Goal: Entertainment & Leisure: Consume media (video, audio)

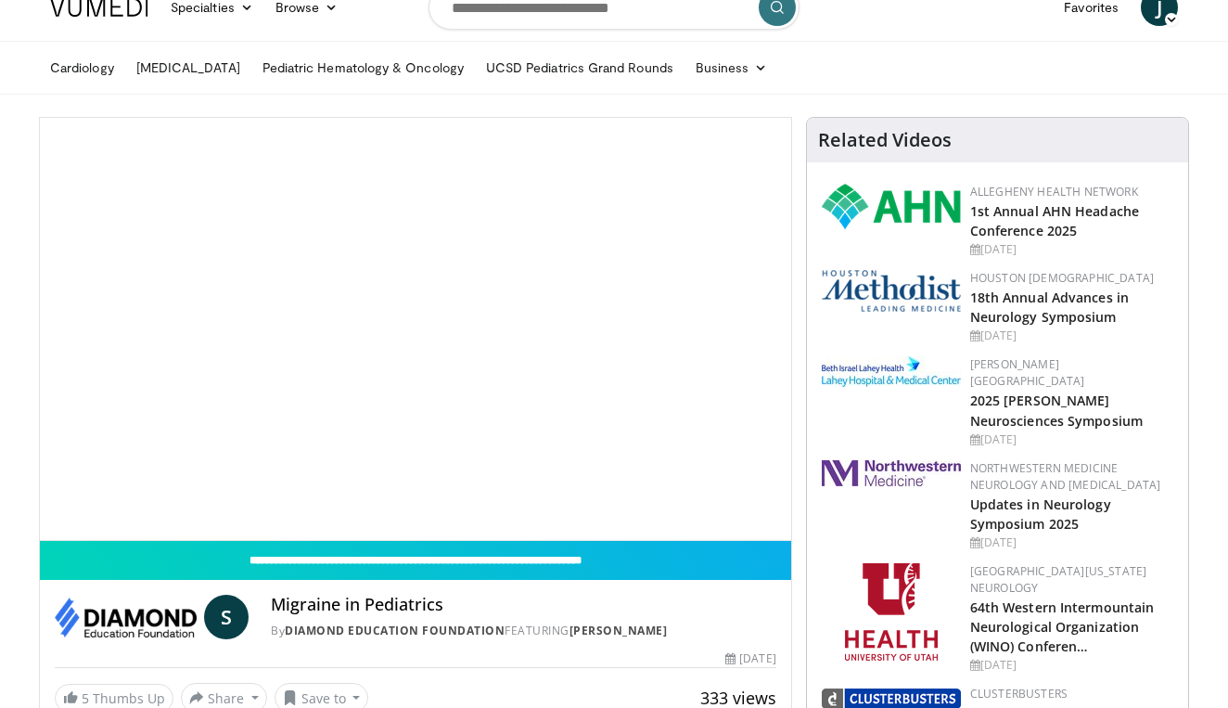
scroll to position [40, 0]
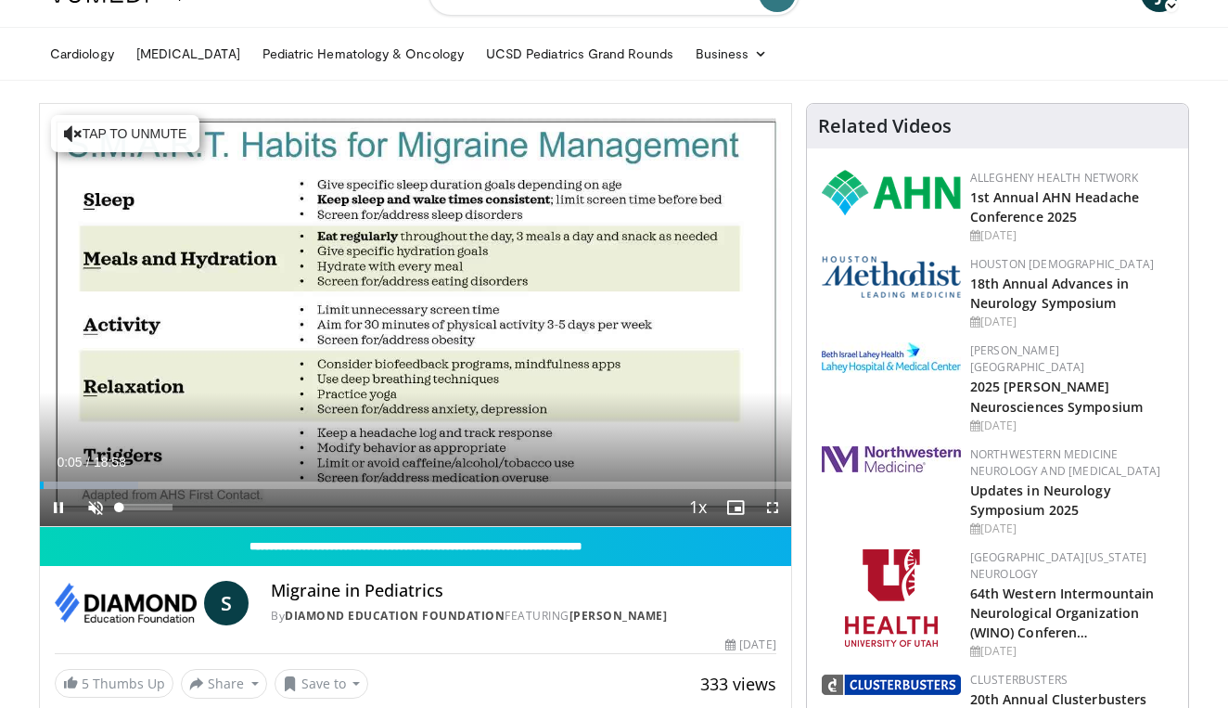
click at [96, 506] on span "Video Player" at bounding box center [95, 507] width 37 height 37
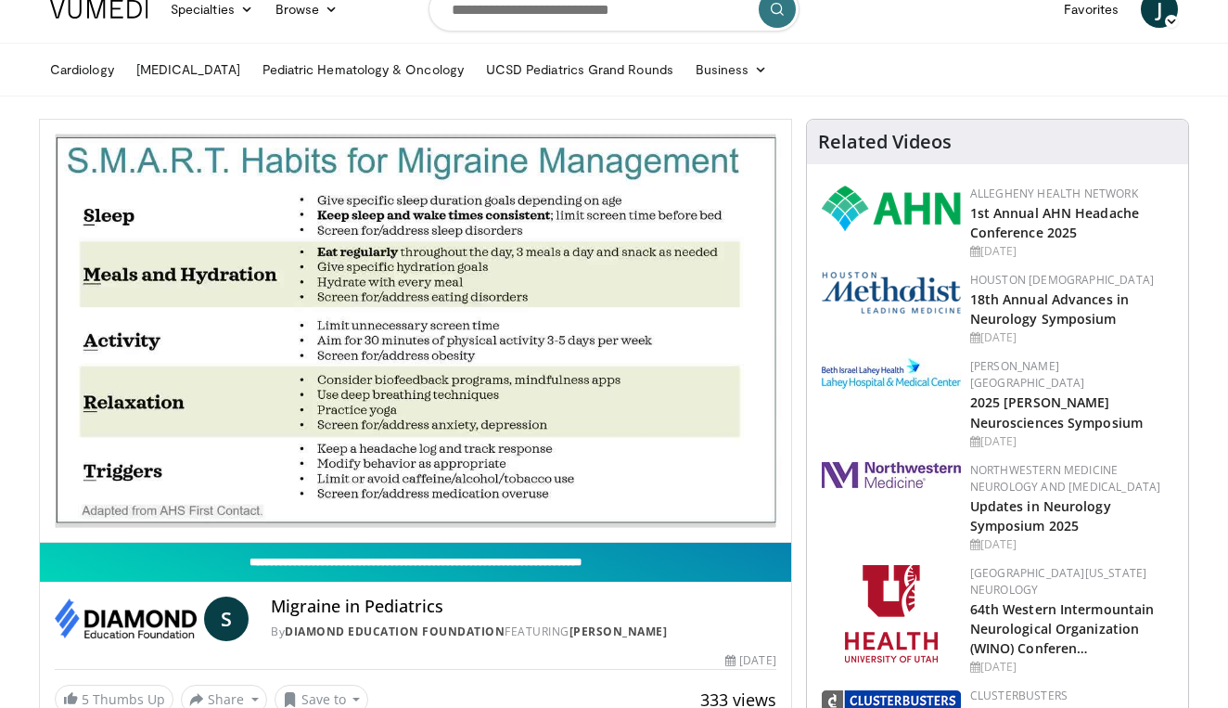
scroll to position [16, 0]
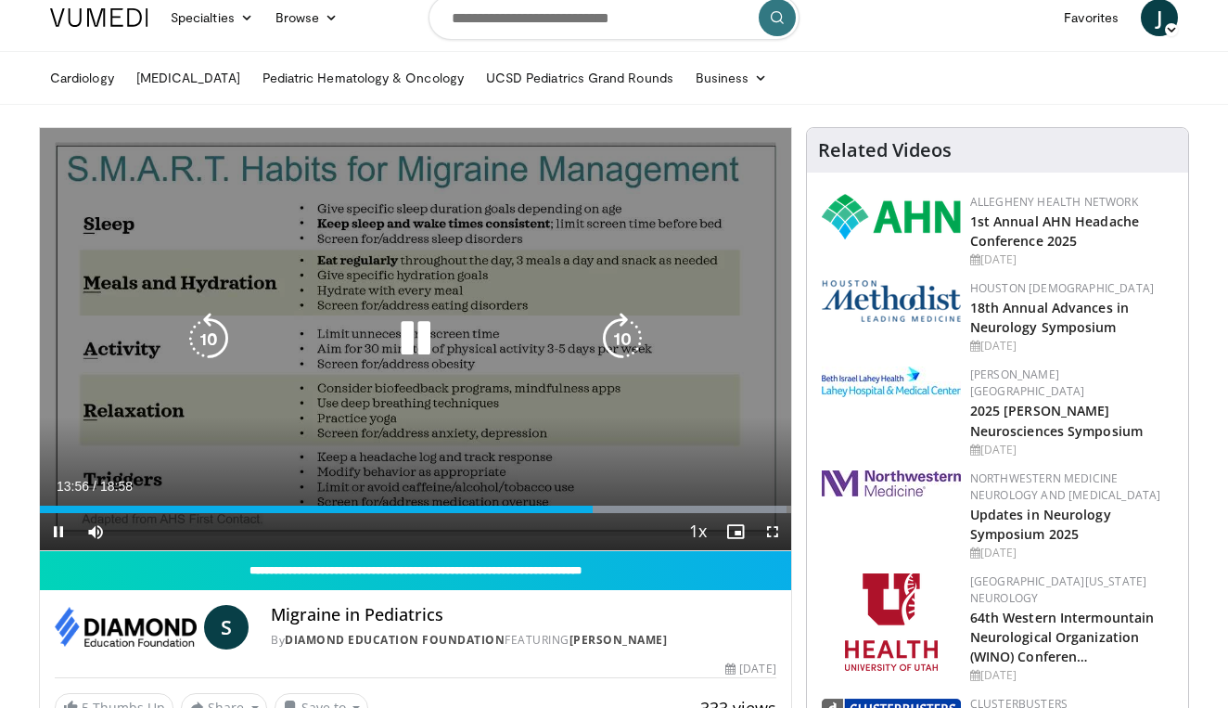
click at [415, 340] on icon "Video Player" at bounding box center [415, 339] width 52 height 52
click at [407, 330] on icon "Video Player" at bounding box center [415, 339] width 52 height 52
click at [573, 440] on div "10 seconds Tap to unmute" at bounding box center [415, 339] width 751 height 422
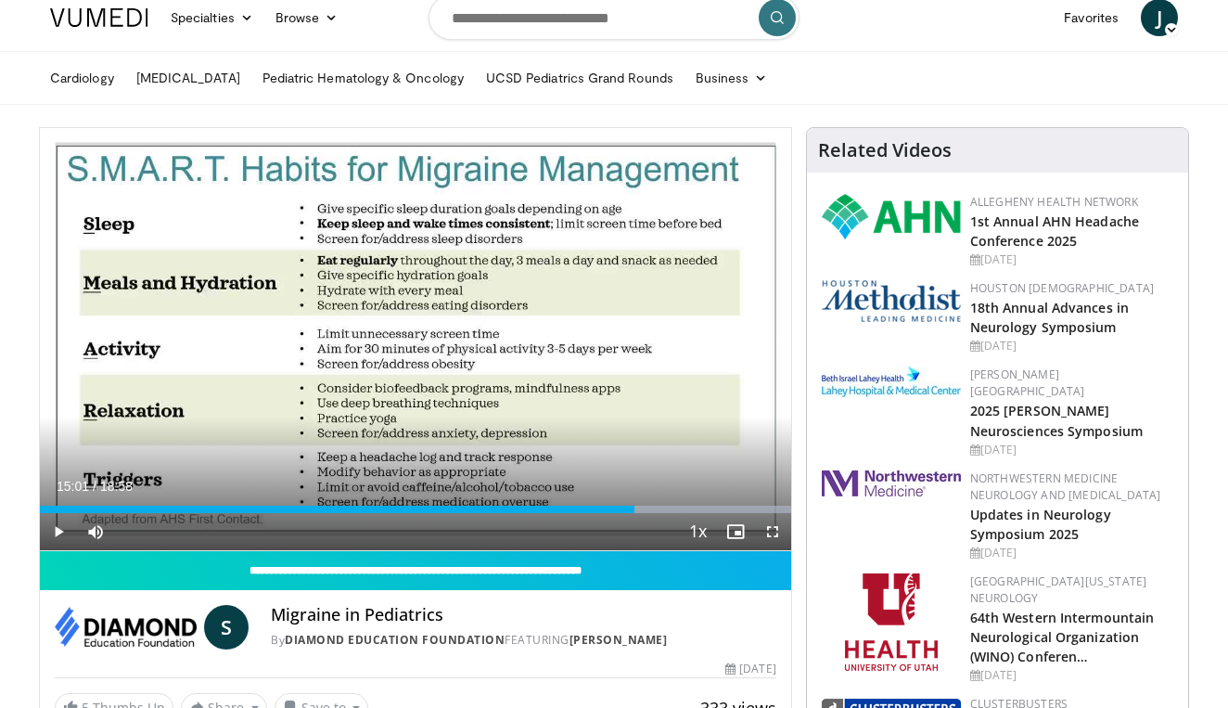
click at [661, 478] on div "Current Time 15:01 / Duration 18:58" at bounding box center [415, 486] width 751 height 17
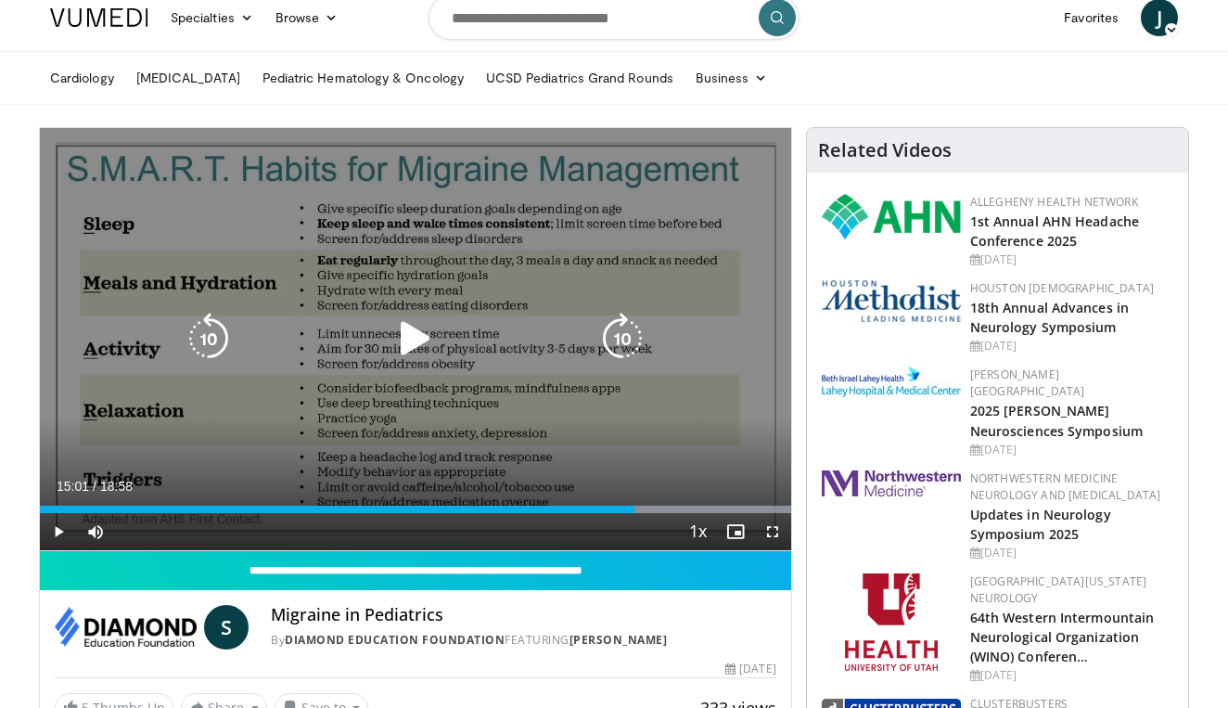
click at [397, 318] on icon "Video Player" at bounding box center [415, 339] width 52 height 52
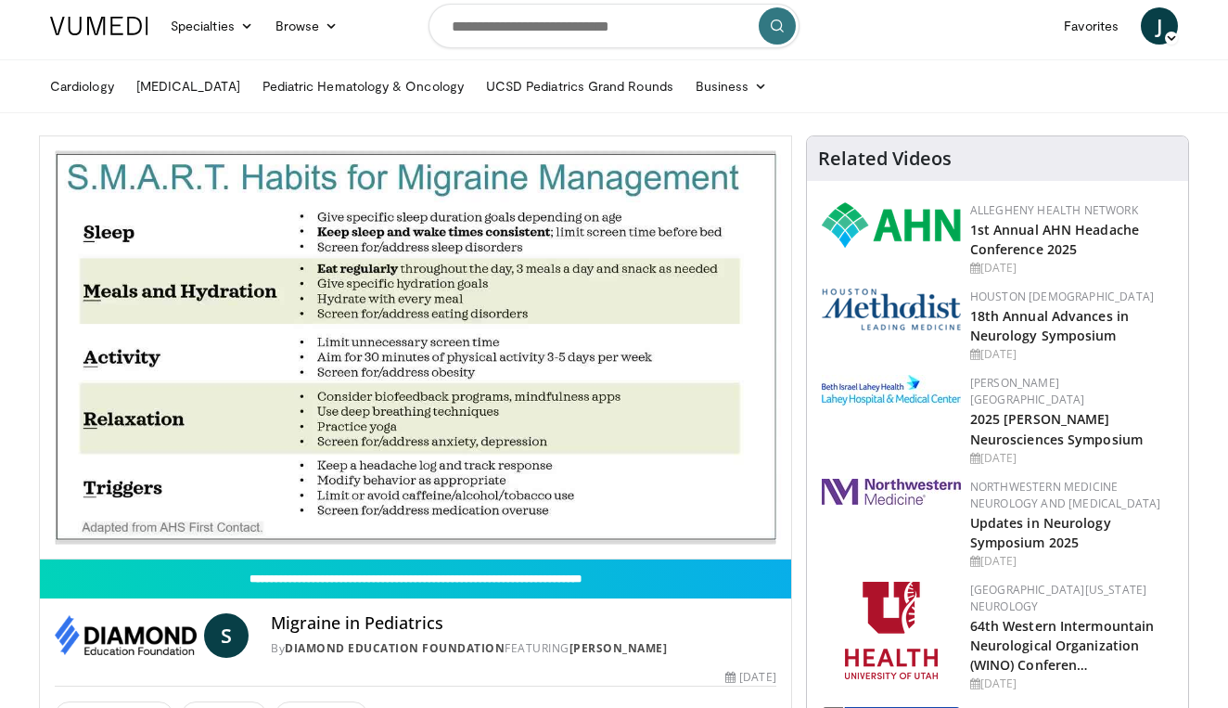
scroll to position [7, 0]
